Goal: Task Accomplishment & Management: Manage account settings

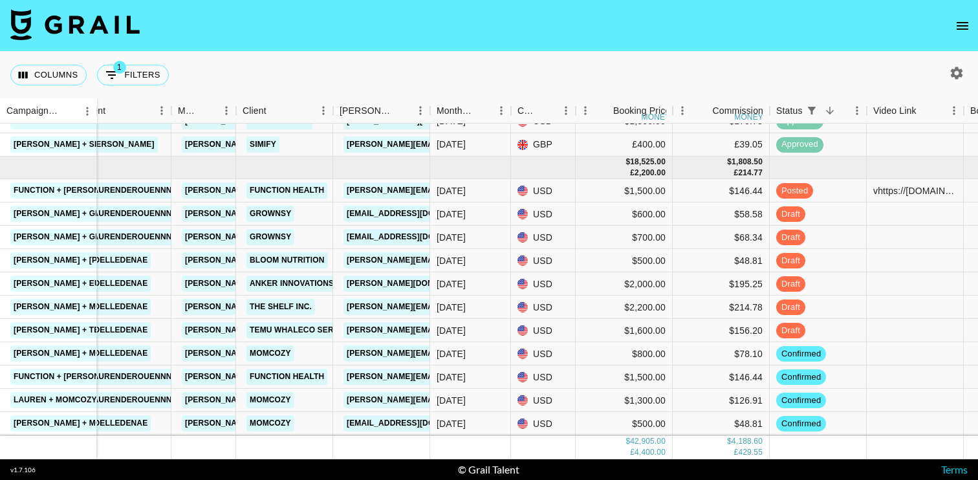
scroll to position [709, 291]
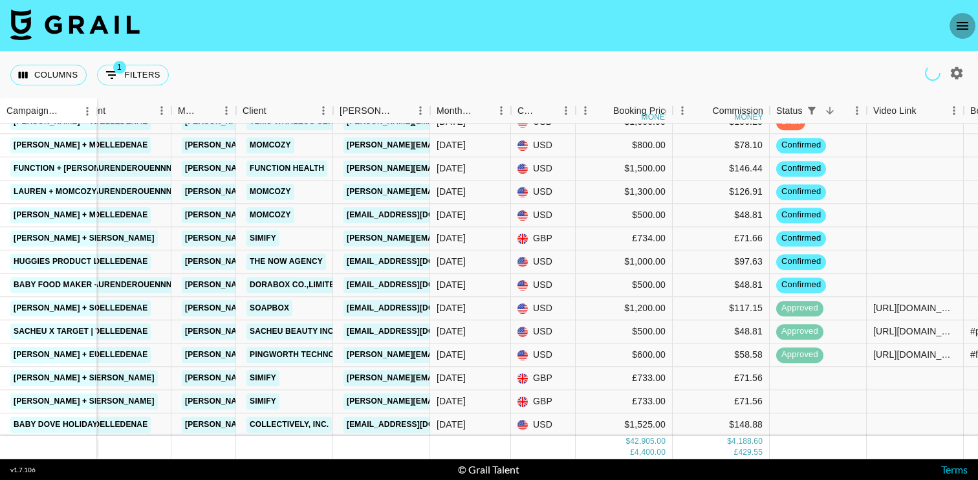
click at [955, 23] on icon "open drawer" at bounding box center [962, 26] width 16 height 16
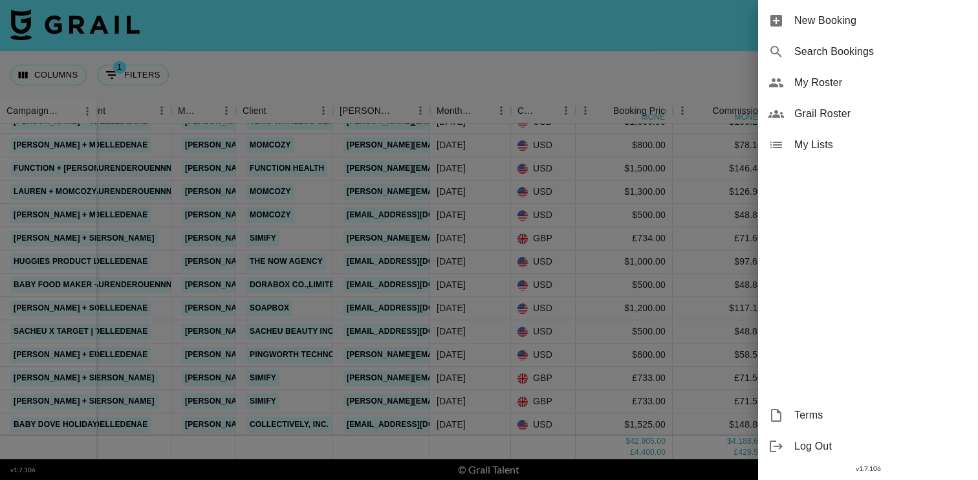
click at [843, 84] on span "My Roster" at bounding box center [880, 83] width 173 height 16
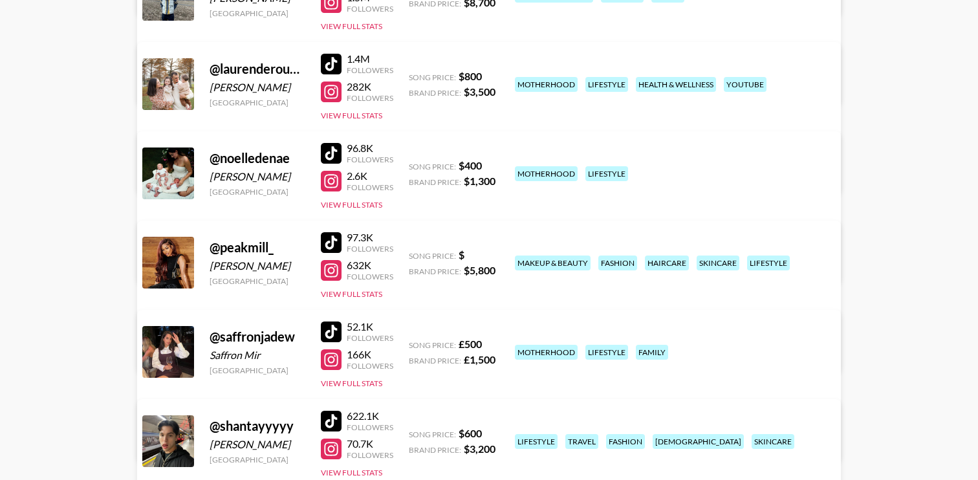
scroll to position [779, 0]
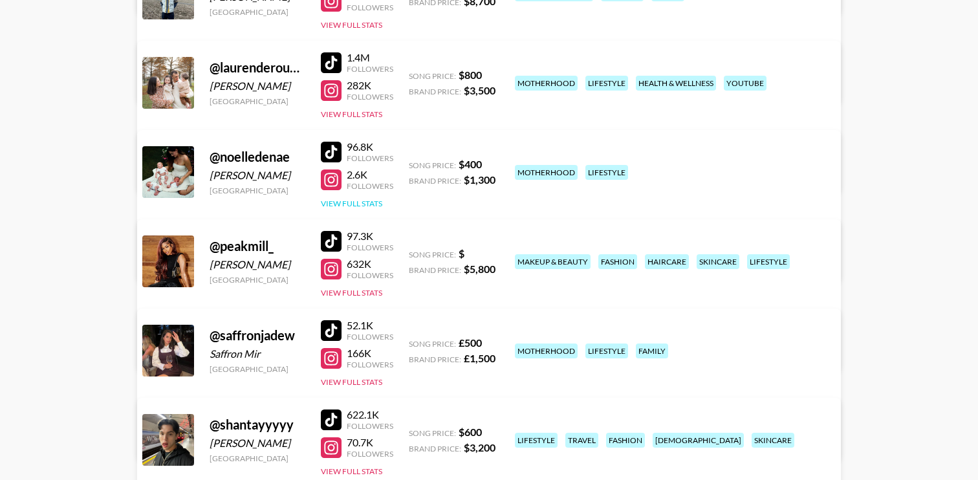
click at [362, 203] on button "View Full Stats" at bounding box center [351, 204] width 61 height 10
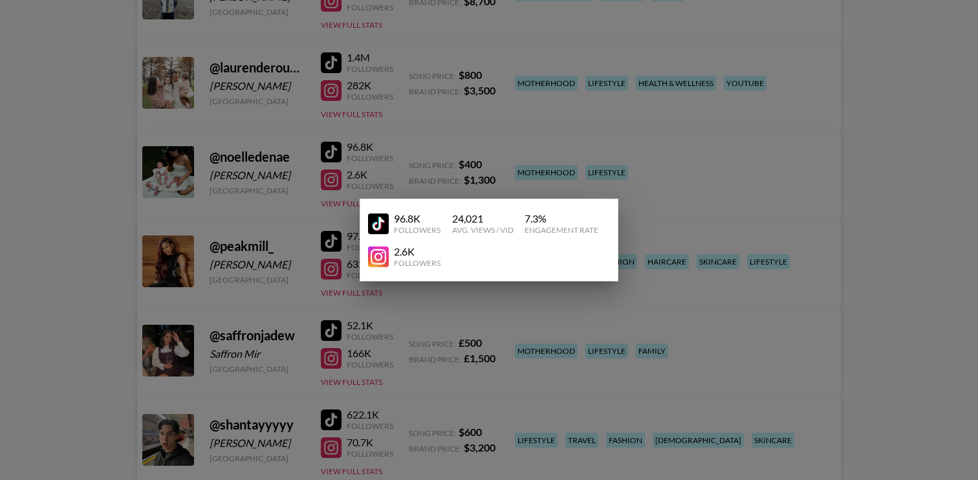
click at [718, 197] on div at bounding box center [489, 240] width 978 height 480
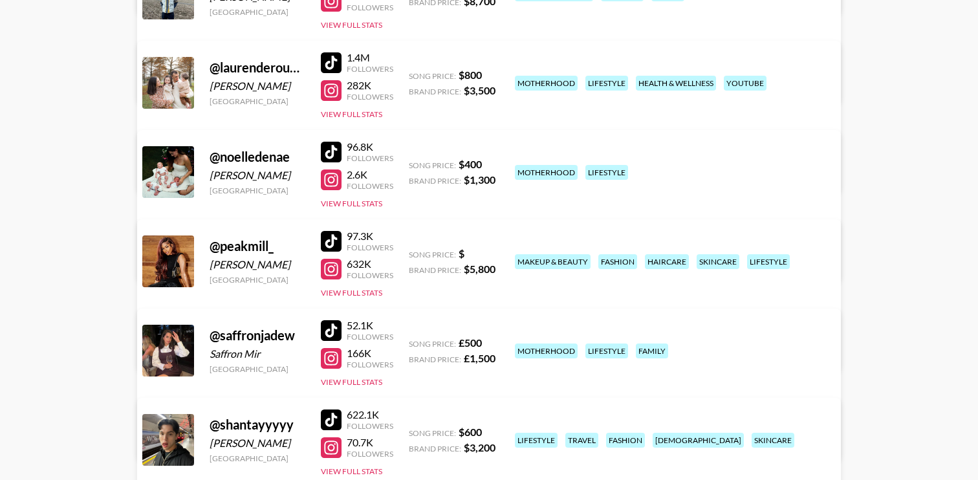
click at [413, 252] on link "View/Edit Details" at bounding box center [286, 258] width 252 height 13
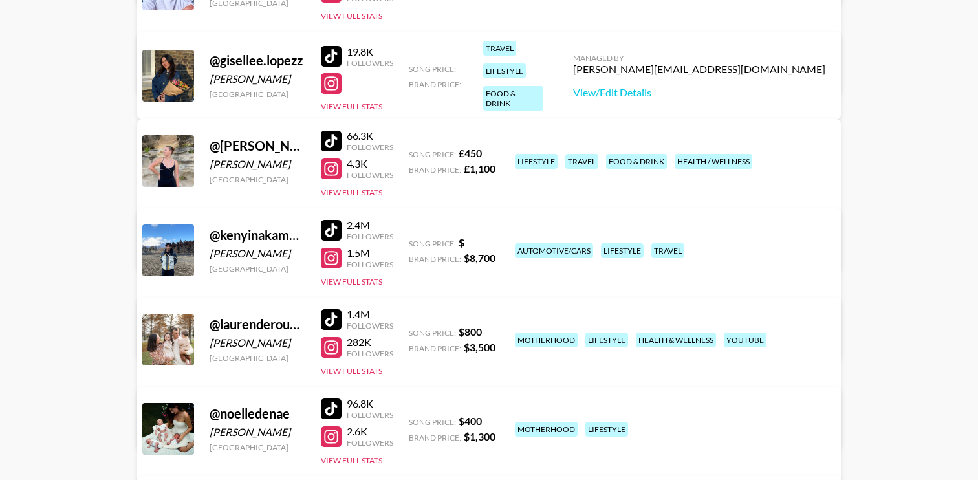
scroll to position [0, 0]
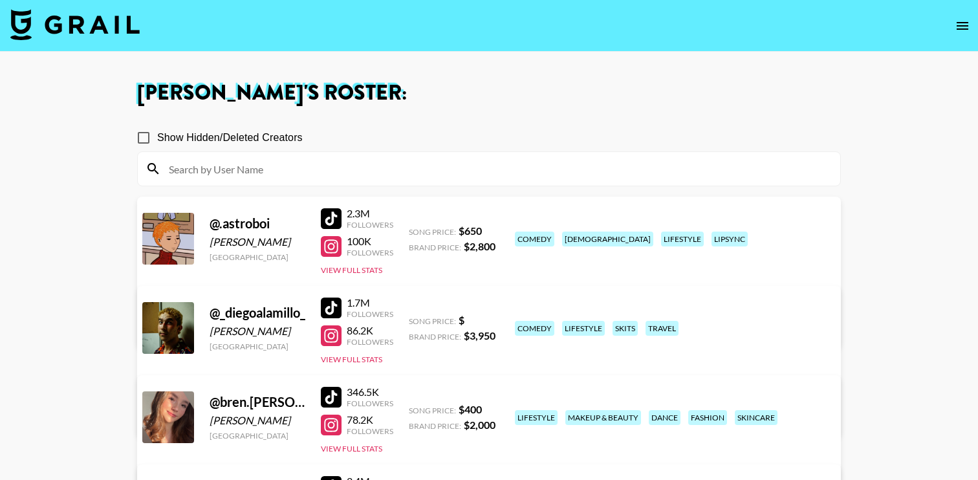
click at [128, 31] on img at bounding box center [74, 24] width 129 height 31
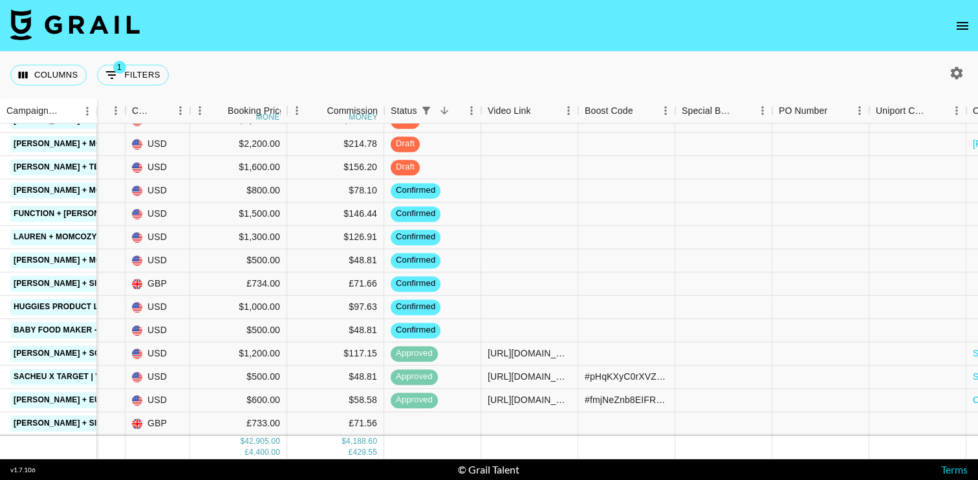
scroll to position [665, 676]
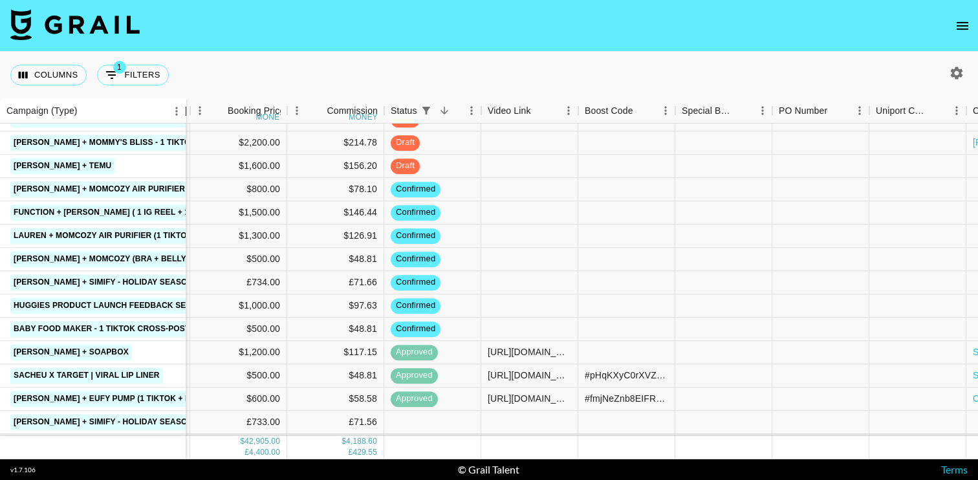
drag, startPoint x: 94, startPoint y: 115, endPoint x: 183, endPoint y: 129, distance: 90.4
click at [183, 129] on div "Campaign (Type) Manager Client Booker Month Due Currency Booking Price money Co…" at bounding box center [489, 278] width 978 height 361
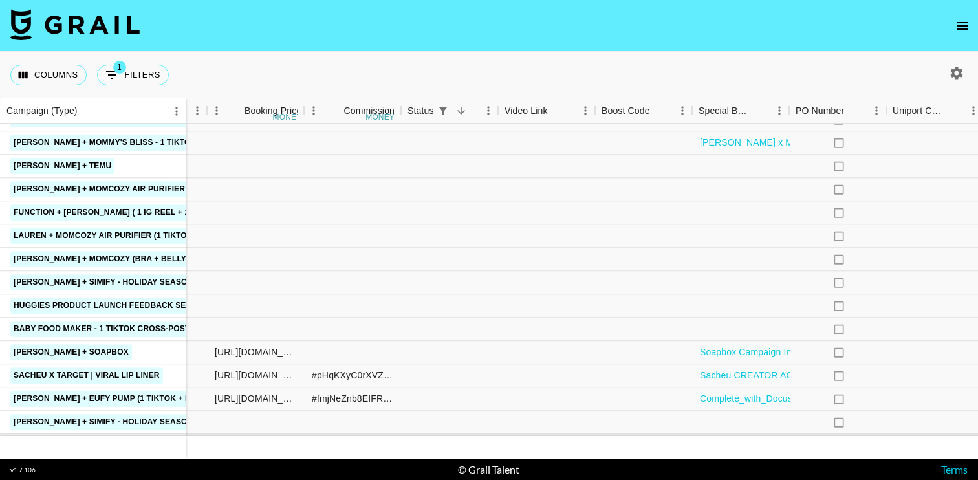
scroll to position [665, 1194]
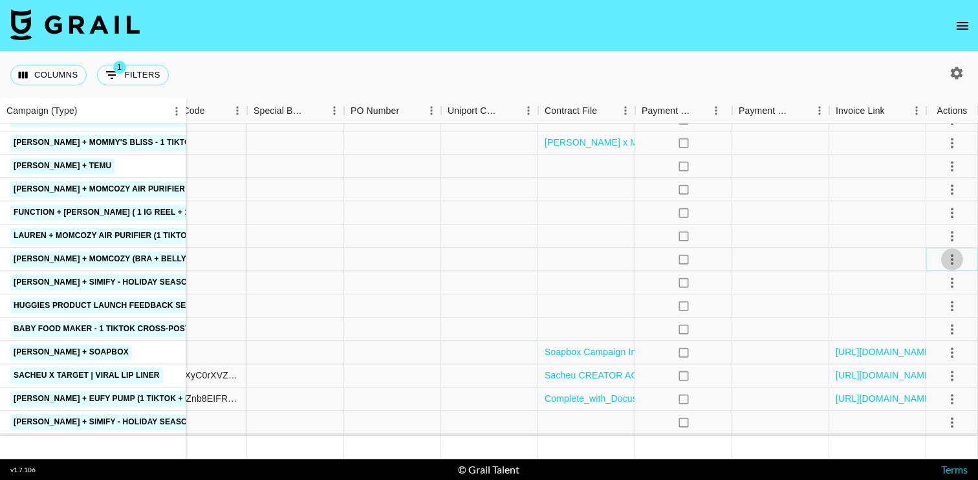
click at [953, 261] on icon "select merge strategy" at bounding box center [952, 260] width 16 height 16
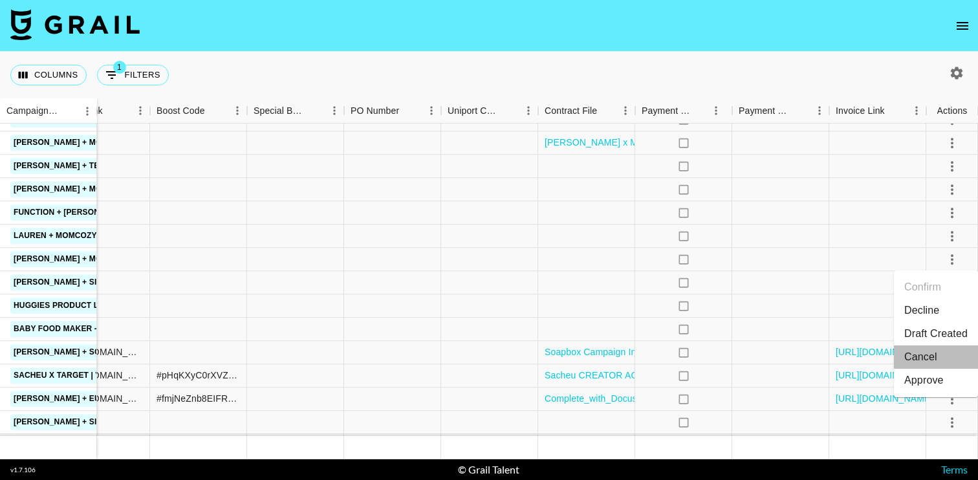
click at [930, 354] on li "Cancel" at bounding box center [936, 356] width 84 height 23
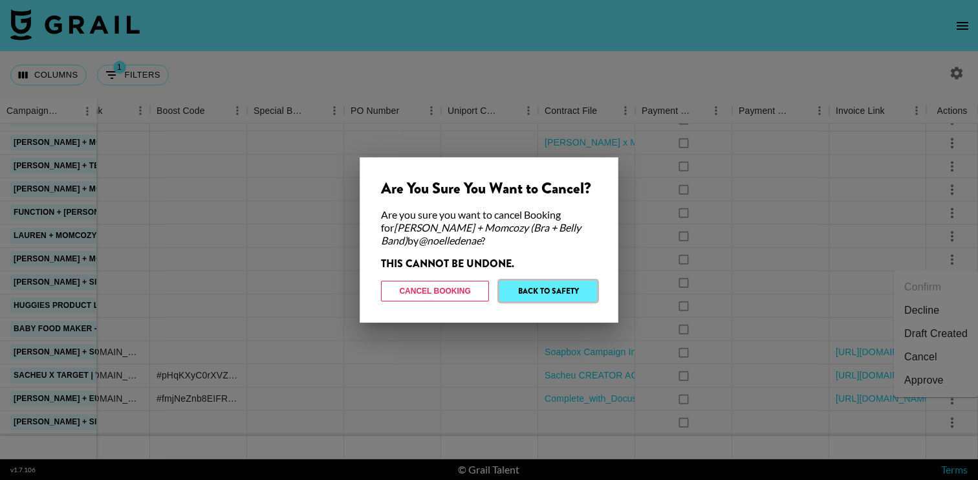
click at [575, 297] on button "Back to Safety" at bounding box center [548, 291] width 98 height 21
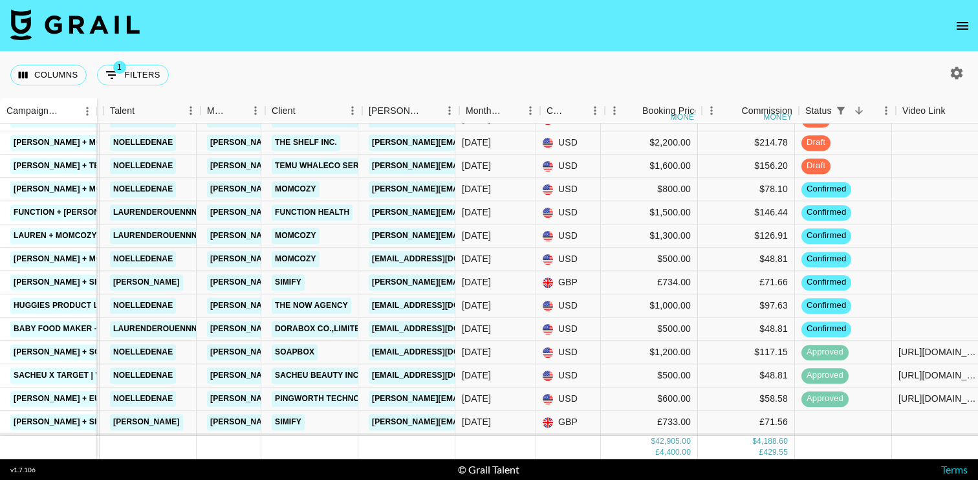
scroll to position [665, 233]
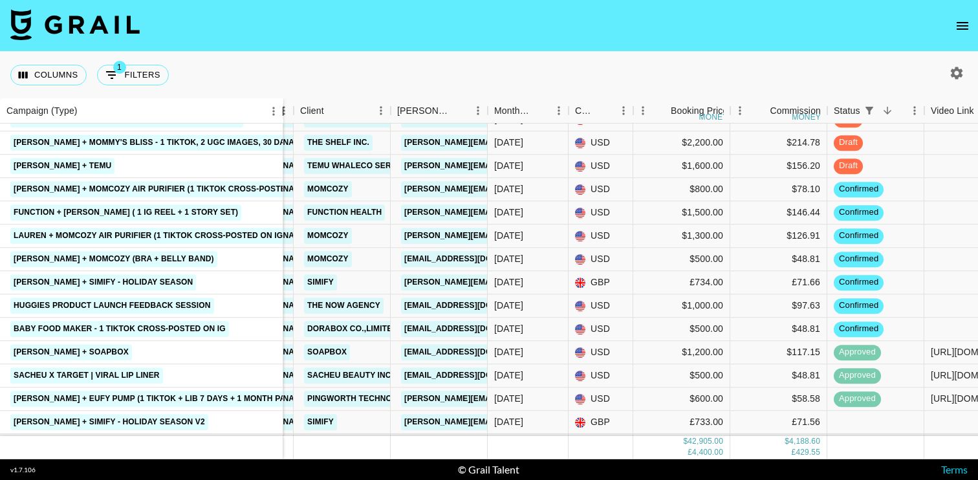
drag, startPoint x: 95, startPoint y: 110, endPoint x: 268, endPoint y: 124, distance: 173.2
click at [268, 124] on div "Campaign (Type) Month Due Airtable ID Talent Manager Client Booker Month Due Cu…" at bounding box center [489, 278] width 978 height 361
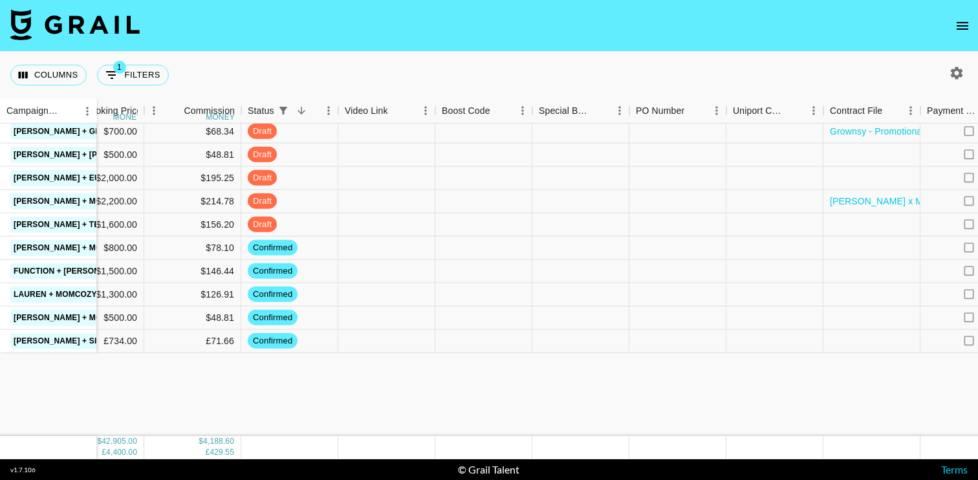
scroll to position [709, 819]
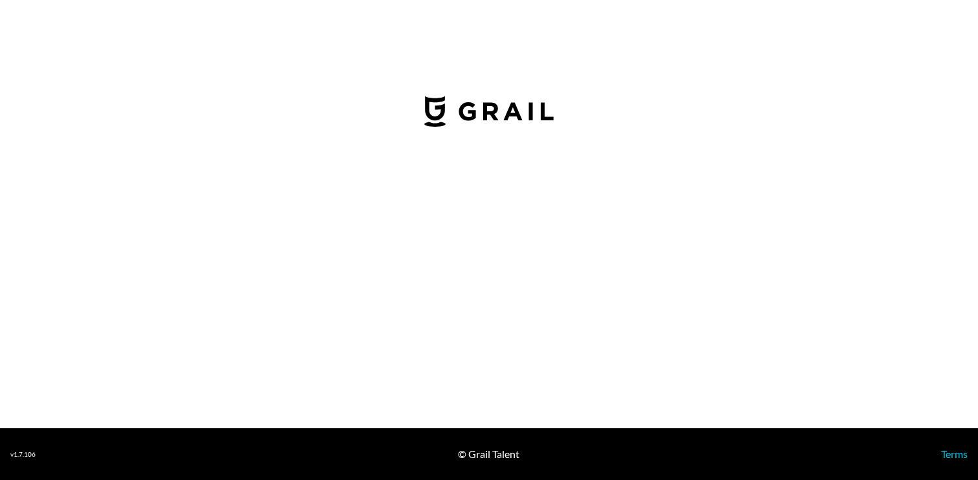
select select "USD"
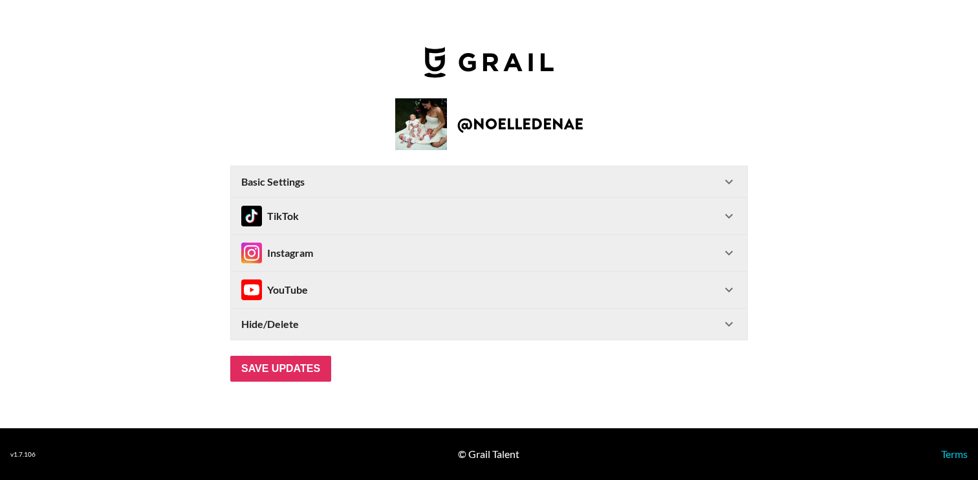
click at [444, 222] on div "TikTok" at bounding box center [481, 216] width 480 height 21
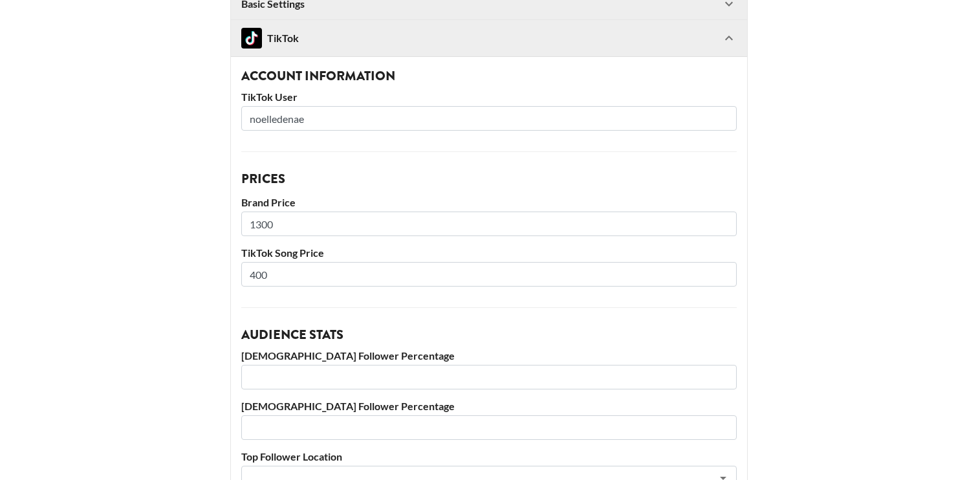
scroll to position [166, 0]
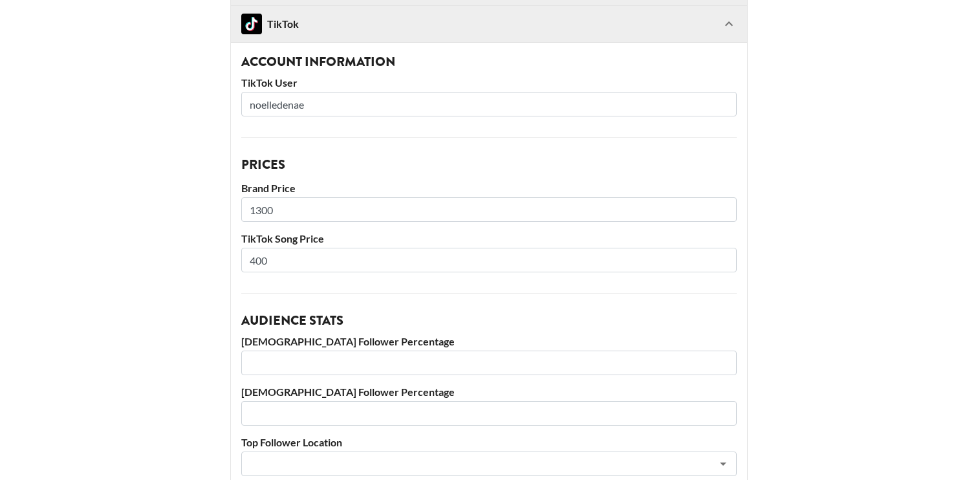
drag, startPoint x: 286, startPoint y: 216, endPoint x: 220, endPoint y: 215, distance: 66.6
click at [220, 215] on main "@ noelledenae Basic Settings Airtable ID: recW6fTg4ks4jB35L Manager(s) sofia.po…" at bounding box center [488, 350] width 957 height 889
type input "2000"
click at [170, 315] on main "@ noelledenae Basic Settings Airtable ID: recW6fTg4ks4jB35L Manager(s) sofia.po…" at bounding box center [488, 350] width 957 height 889
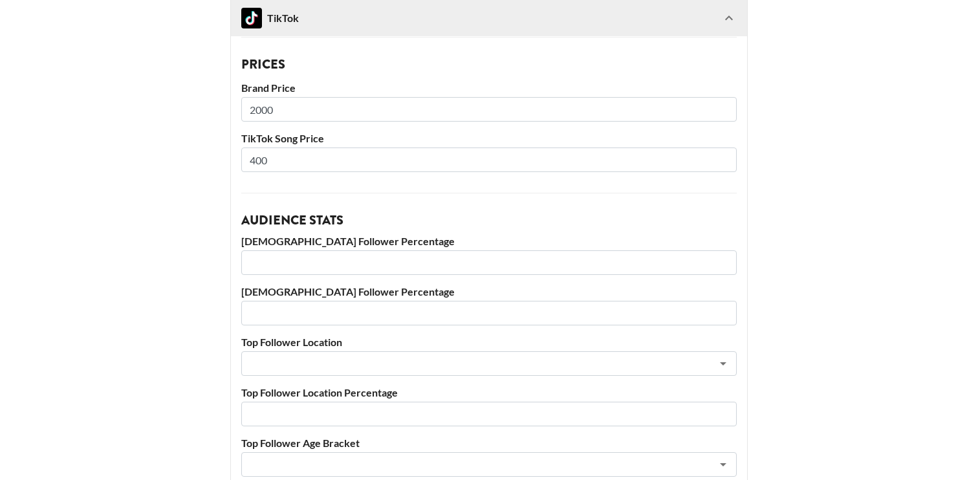
scroll to position [268, 0]
click at [255, 154] on input "400" at bounding box center [488, 158] width 495 height 25
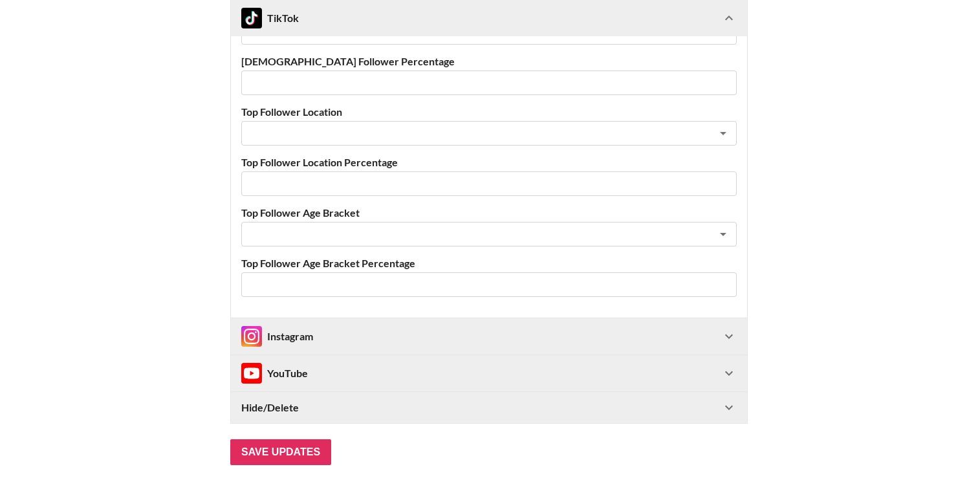
scroll to position [554, 0]
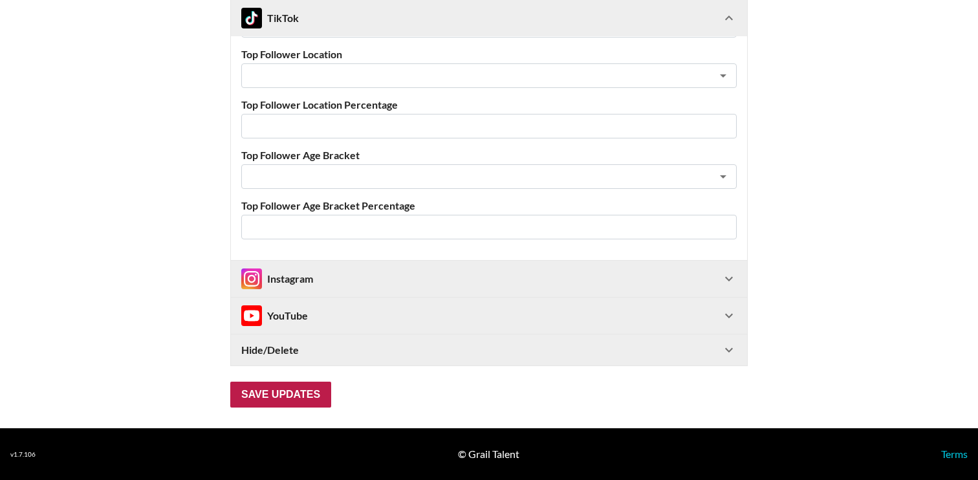
type input "500"
click at [250, 388] on input "Save Updates" at bounding box center [280, 395] width 101 height 26
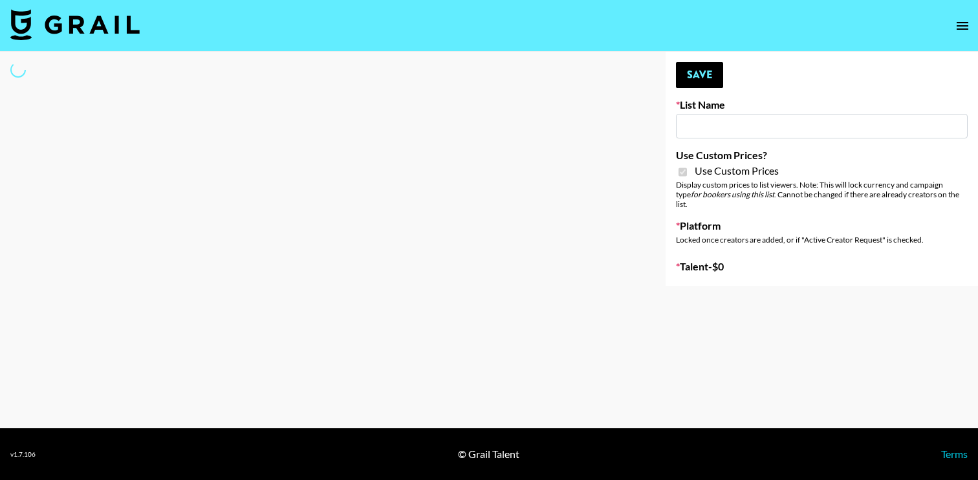
type input "[GEOGRAPHIC_DATA] ([DATE])"
checkbox input "true"
select select "Brand"
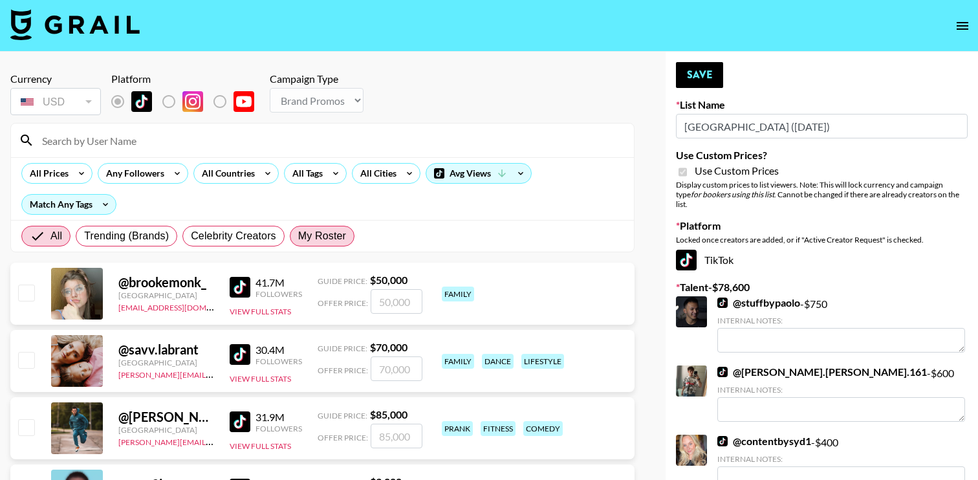
click at [320, 237] on span "My Roster" at bounding box center [322, 236] width 48 height 16
click at [298, 236] on input "My Roster" at bounding box center [298, 236] width 0 height 0
radio input "true"
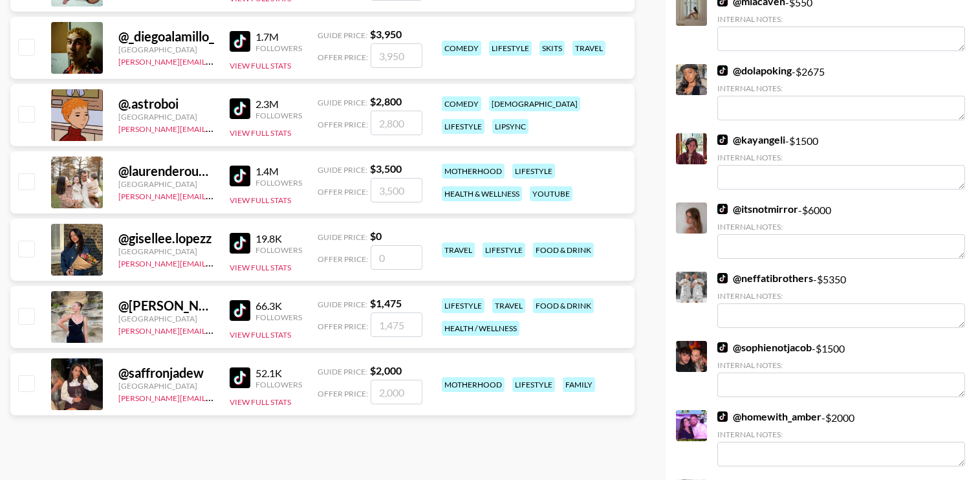
scroll to position [720, 0]
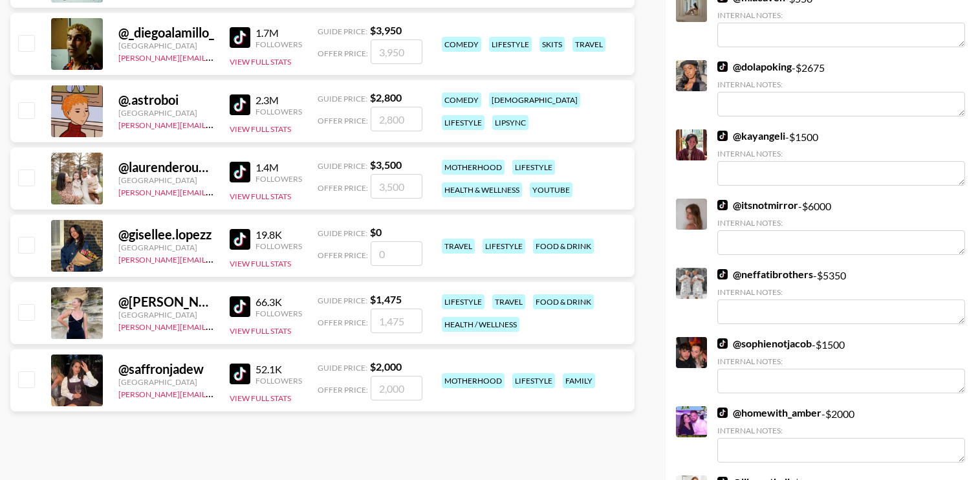
click at [23, 314] on input "checkbox" at bounding box center [26, 312] width 16 height 16
checkbox input "true"
drag, startPoint x: 393, startPoint y: 319, endPoint x: 445, endPoint y: 318, distance: 52.4
click at [445, 318] on div "@ katie_treasuree United Kingdom sofia.posadas@grail-talent.com 66.3K Followers…" at bounding box center [322, 313] width 624 height 62
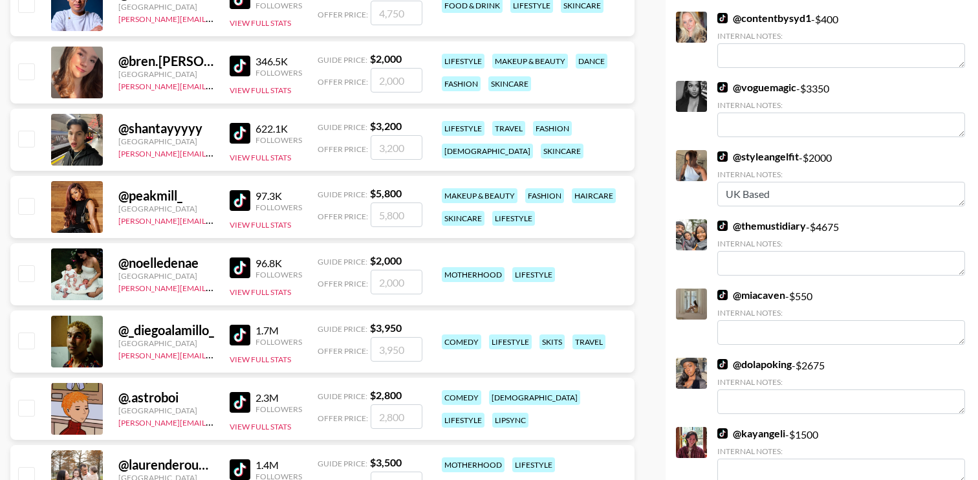
scroll to position [0, 0]
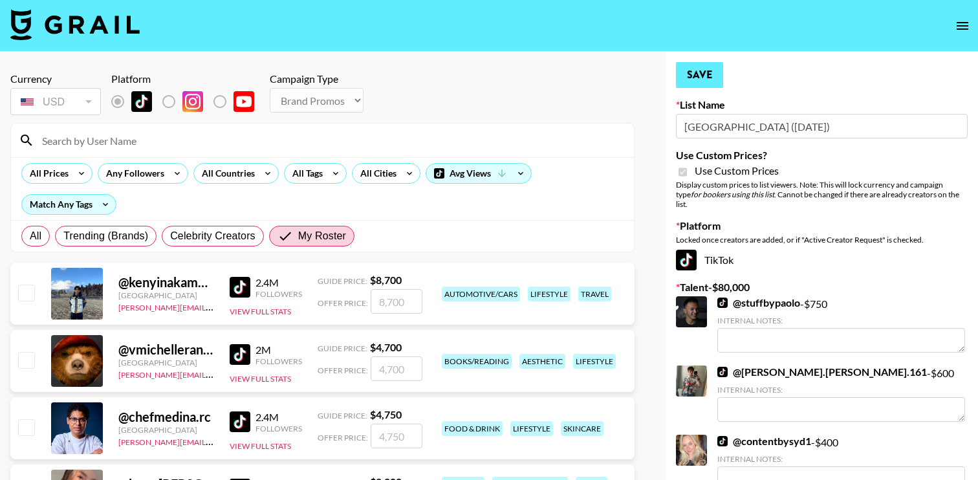
type input "1400"
click at [694, 64] on button "Save" at bounding box center [699, 75] width 47 height 26
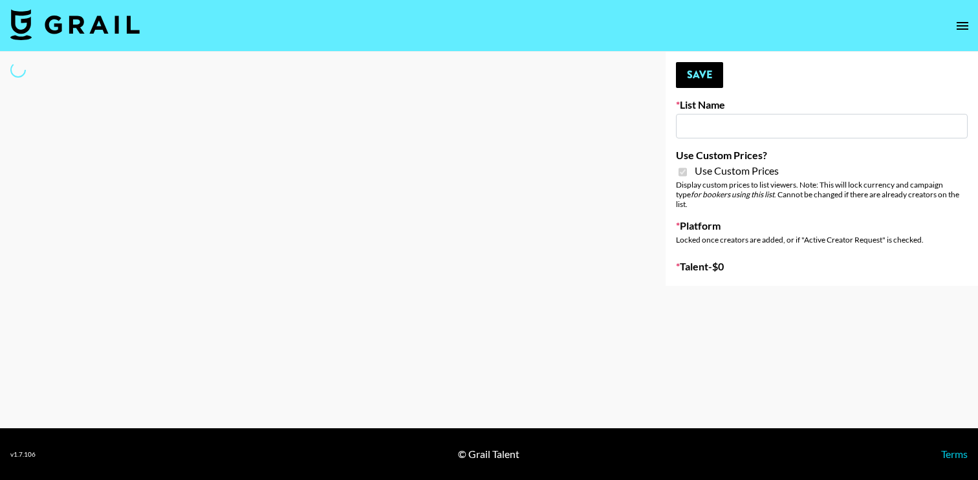
type input "Twodots (12th Oct)"
checkbox input "true"
select select "Brand"
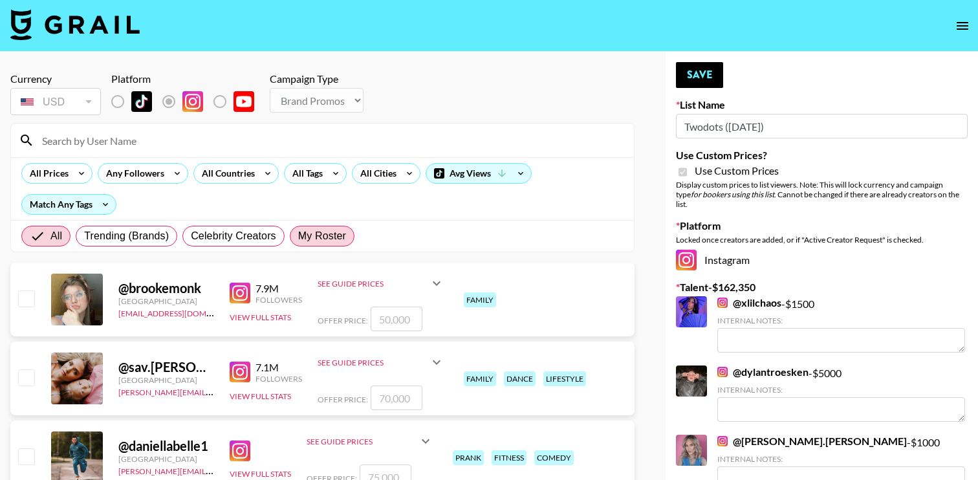
click at [304, 236] on span "My Roster" at bounding box center [322, 236] width 48 height 16
click at [298, 236] on input "My Roster" at bounding box center [298, 236] width 0 height 0
radio input "true"
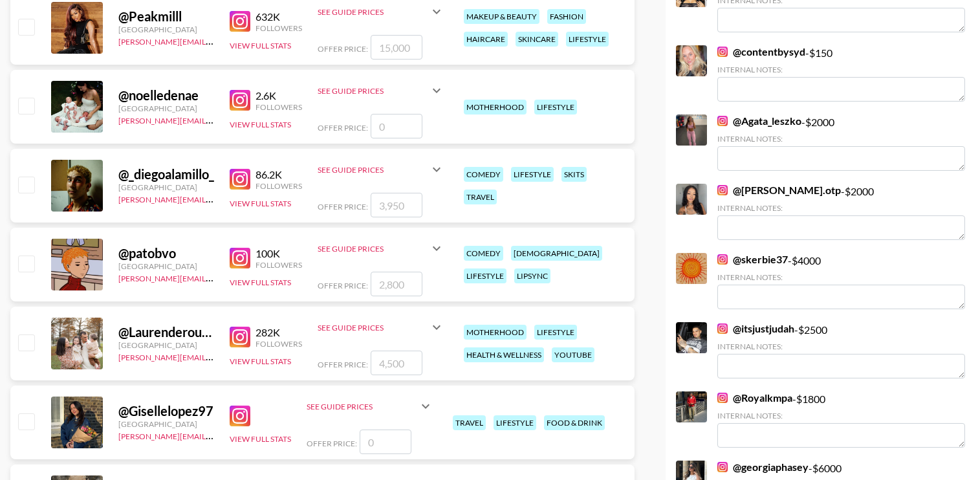
scroll to position [667, 0]
click at [31, 338] on input "checkbox" at bounding box center [26, 342] width 16 height 16
checkbox input "true"
drag, startPoint x: 378, startPoint y: 362, endPoint x: 422, endPoint y: 363, distance: 44.0
click at [422, 363] on div "Offer Price: 4500" at bounding box center [381, 362] width 127 height 25
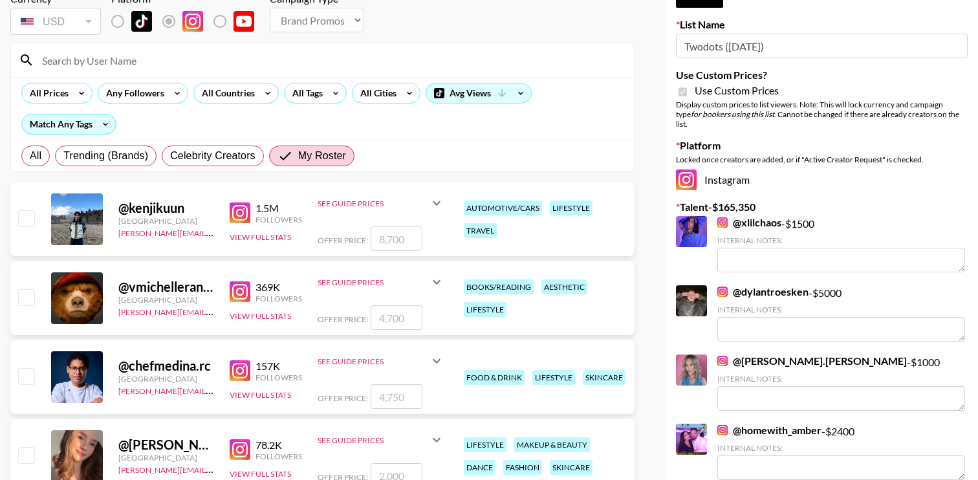
scroll to position [0, 0]
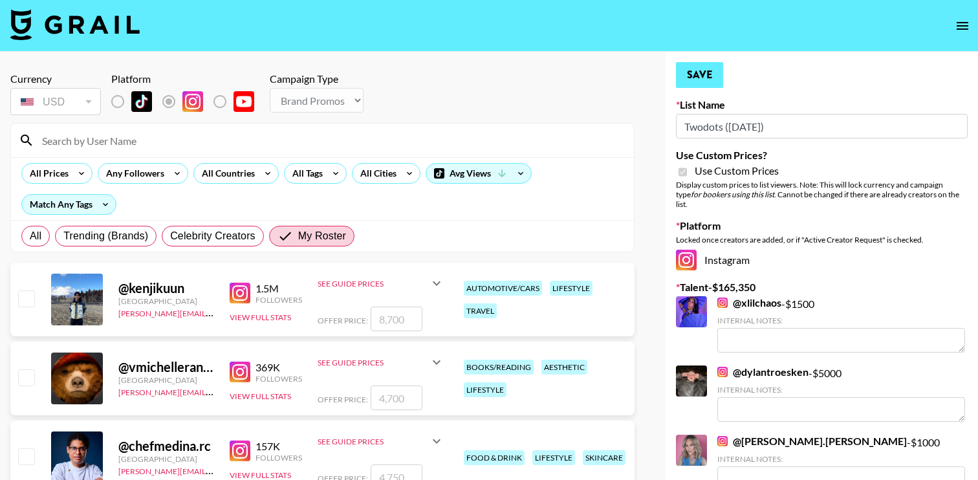
type input "3000"
click at [699, 74] on button "Save" at bounding box center [699, 75] width 47 height 26
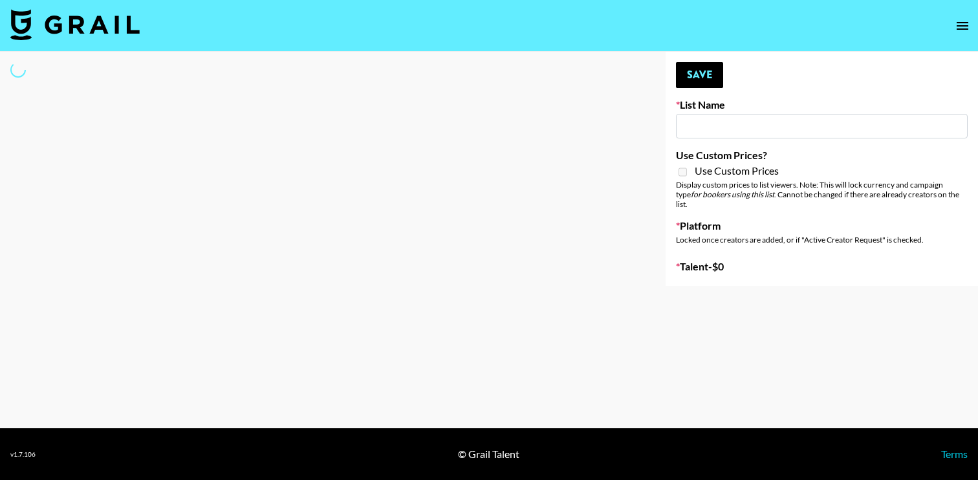
type input "June's Journey ([DATE])"
select select "Song"
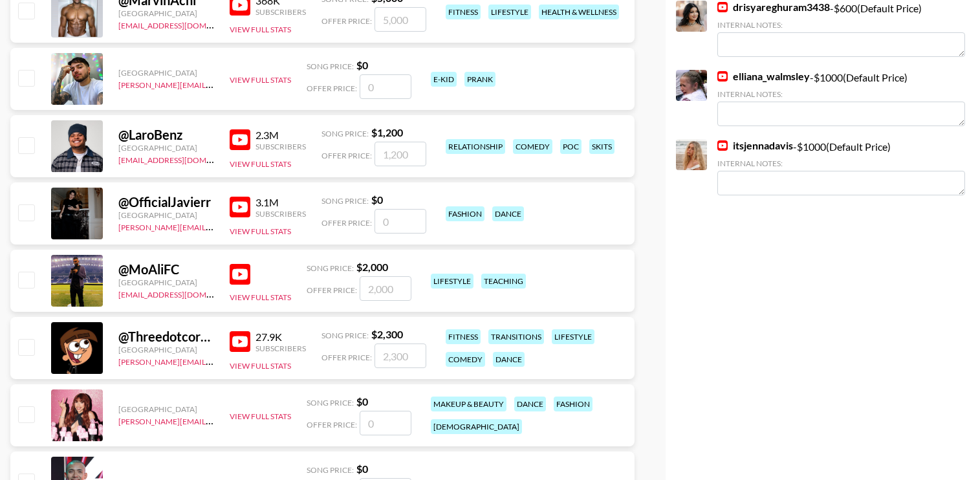
scroll to position [971, 0]
